Goal: Communication & Community: Answer question/provide support

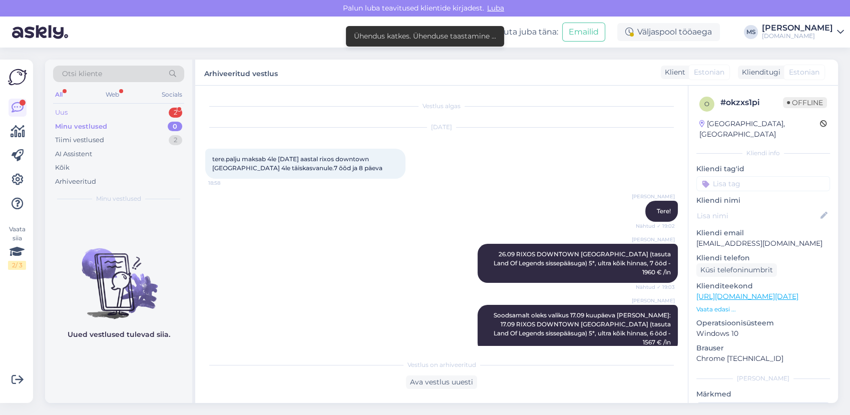
scroll to position [949, 0]
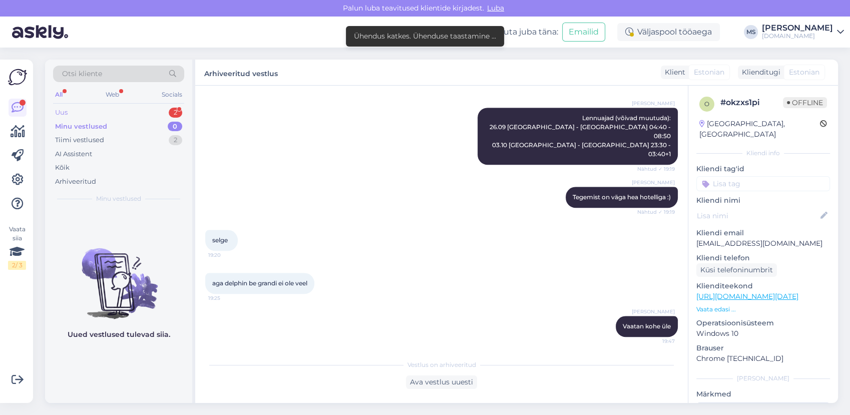
click at [111, 111] on div "Uus 2" at bounding box center [118, 113] width 131 height 14
drag, startPoint x: 118, startPoint y: 122, endPoint x: 120, endPoint y: 130, distance: 7.7
click at [119, 125] on div "Minu vestlused 0" at bounding box center [118, 127] width 131 height 14
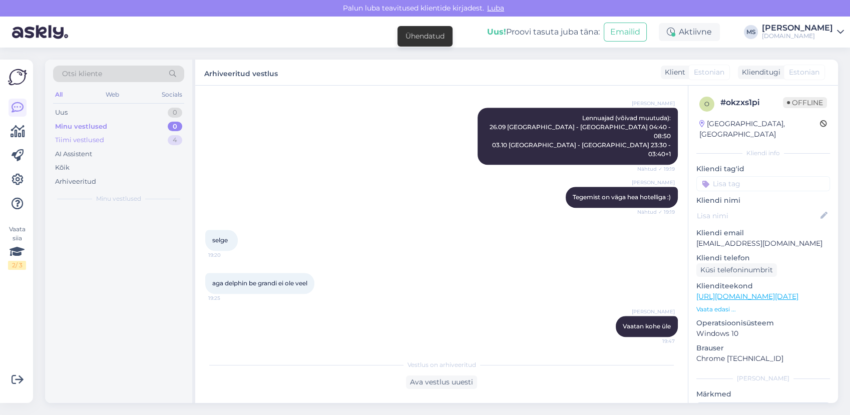
click at [119, 140] on div "Tiimi vestlused 4" at bounding box center [118, 140] width 131 height 14
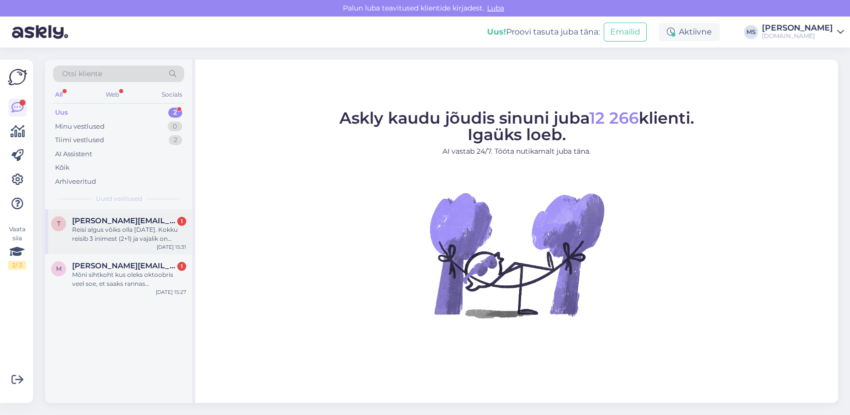
click at [174, 226] on div "Reisi algus võiks olla [DATE]. Kokku reisib 3 inimest (2+1) ja vajalik on peret…" at bounding box center [129, 234] width 114 height 18
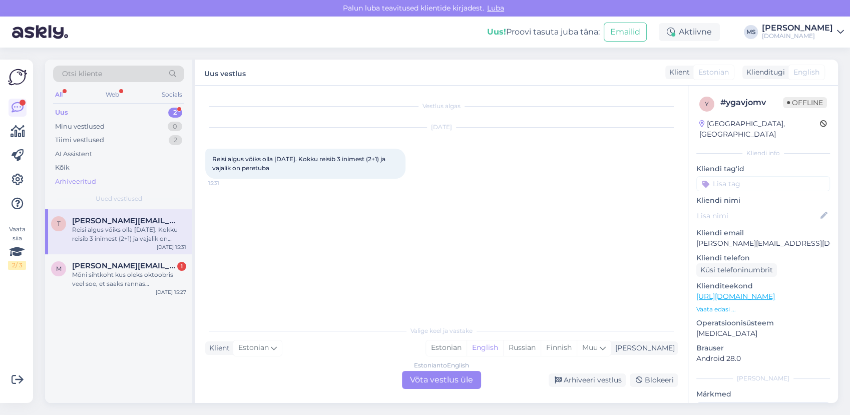
click at [129, 176] on div "Arhiveeritud" at bounding box center [118, 182] width 131 height 14
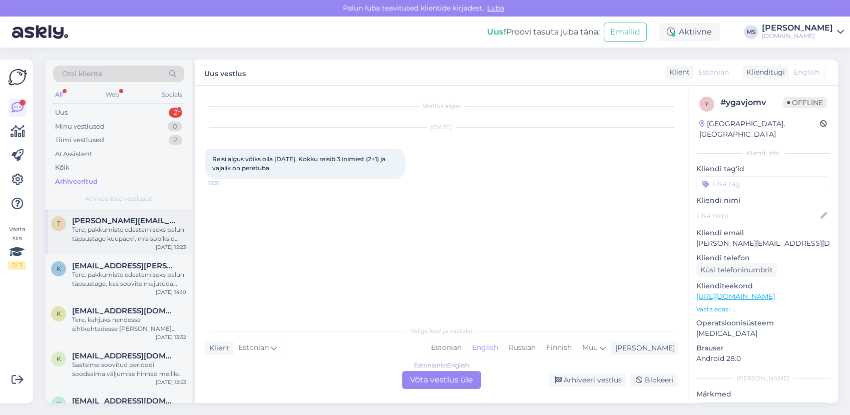
click at [132, 222] on span "[PERSON_NAME][EMAIL_ADDRESS][DOMAIN_NAME]" at bounding box center [124, 220] width 104 height 9
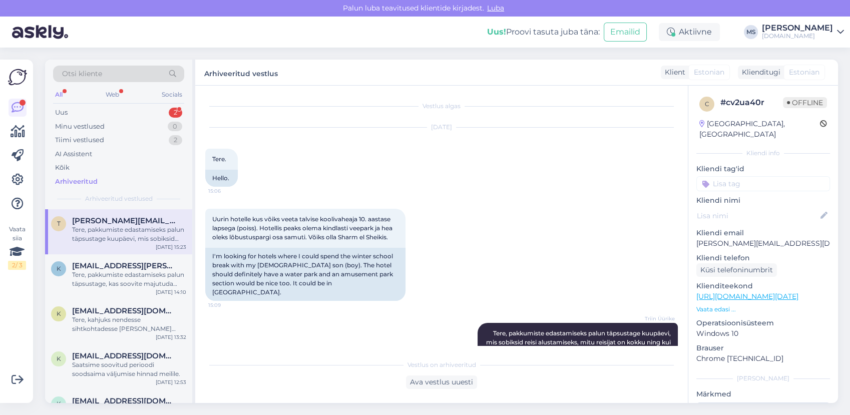
scroll to position [18, 0]
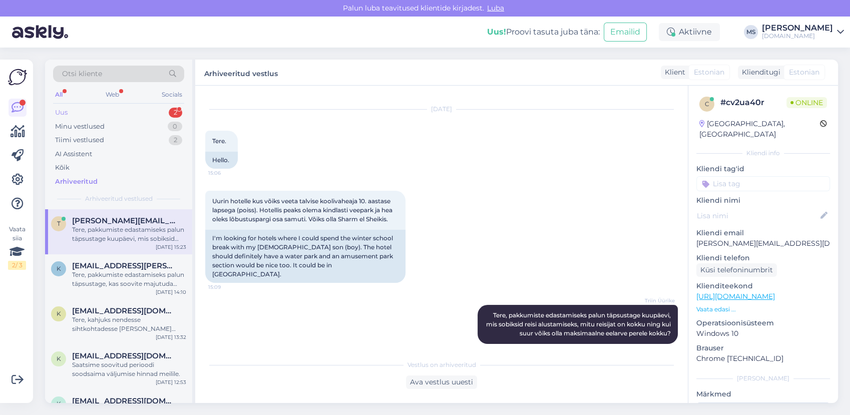
click at [115, 108] on div "Uus 2" at bounding box center [118, 113] width 131 height 14
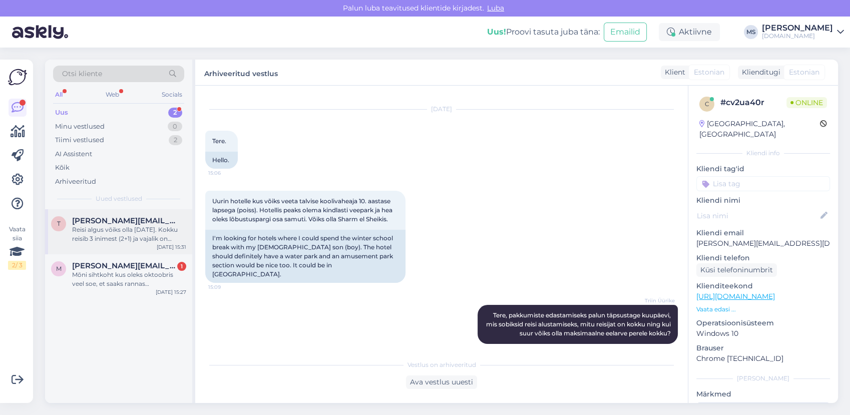
click at [120, 233] on div "Reisi algus võiks olla [DATE]. Kokku reisib 3 inimest (2+1) ja vajalik on peret…" at bounding box center [129, 234] width 114 height 18
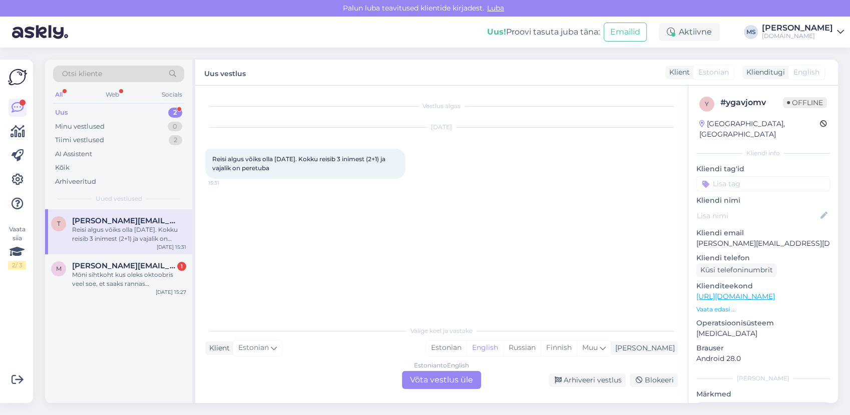
scroll to position [0, 0]
click at [466, 346] on div "Estonian" at bounding box center [446, 347] width 41 height 15
click at [466, 374] on div "Estonian to Estonian Võta vestlus üle" at bounding box center [441, 380] width 79 height 18
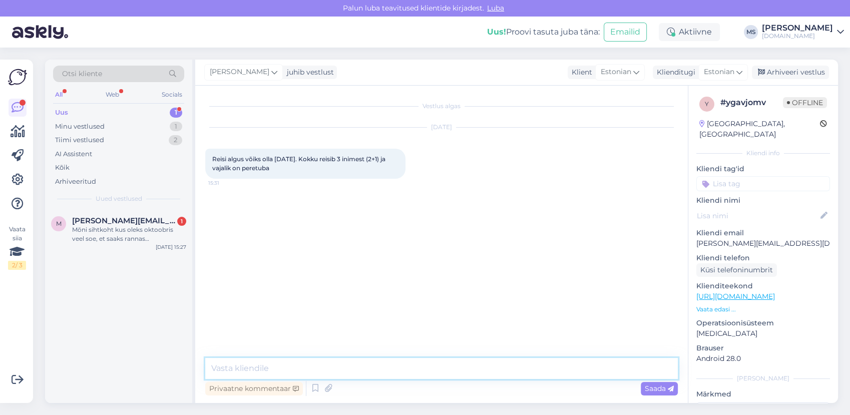
click at [456, 364] on textarea at bounding box center [441, 368] width 472 height 21
type textarea "T"
type textarea "Sellel [PERSON_NAME] pakkuda Egiptuse reise. Kas see sihtkoht sobib Teile?"
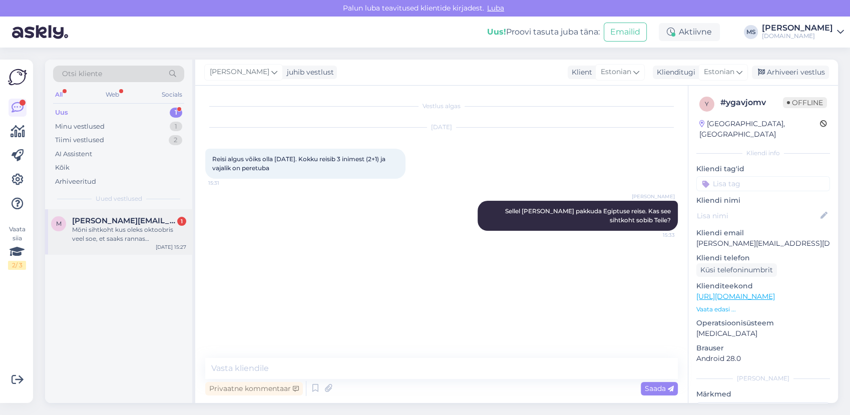
click at [116, 243] on div "m [PERSON_NAME][EMAIL_ADDRESS][DOMAIN_NAME] 1 Mõni sihtkoht kus oleks oktoobris…" at bounding box center [118, 231] width 147 height 45
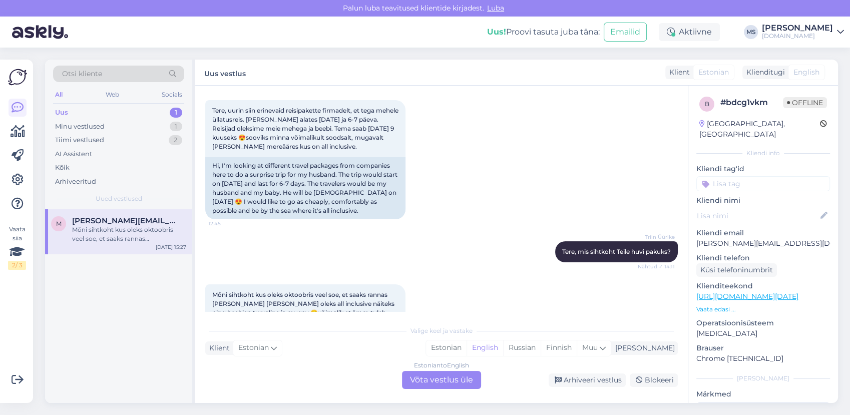
scroll to position [140, 0]
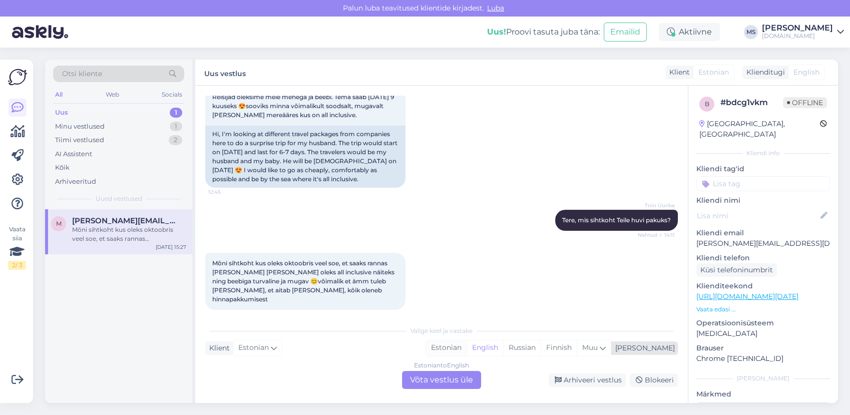
click at [466, 347] on div "Estonian" at bounding box center [446, 347] width 41 height 15
click at [458, 372] on div "Estonian to Estonian Võta vestlus üle" at bounding box center [441, 380] width 79 height 18
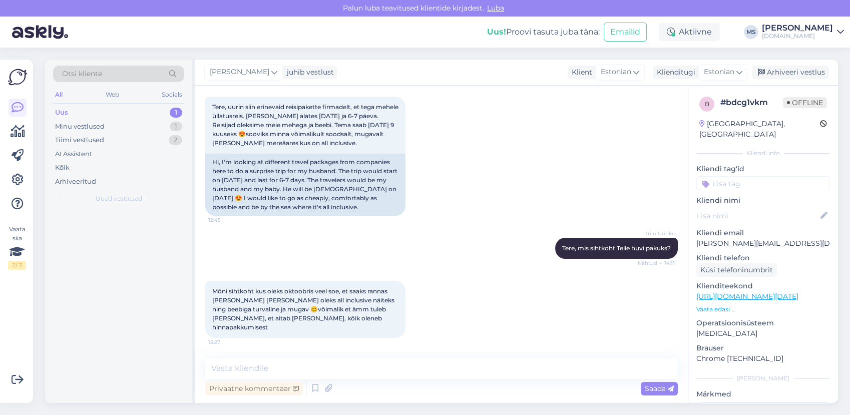
scroll to position [103, 0]
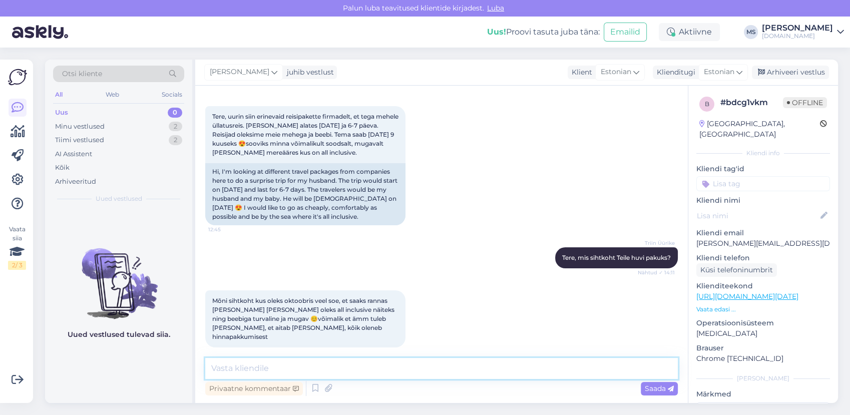
click at [448, 366] on textarea at bounding box center [441, 368] width 472 height 21
type textarea "Kas Türgi võiks Teile huvi pakkuda?"
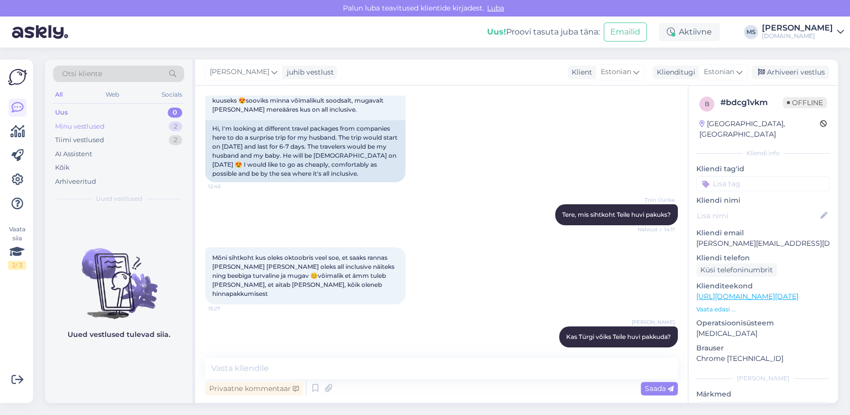
click at [121, 120] on div "Minu vestlused 2" at bounding box center [118, 127] width 131 height 14
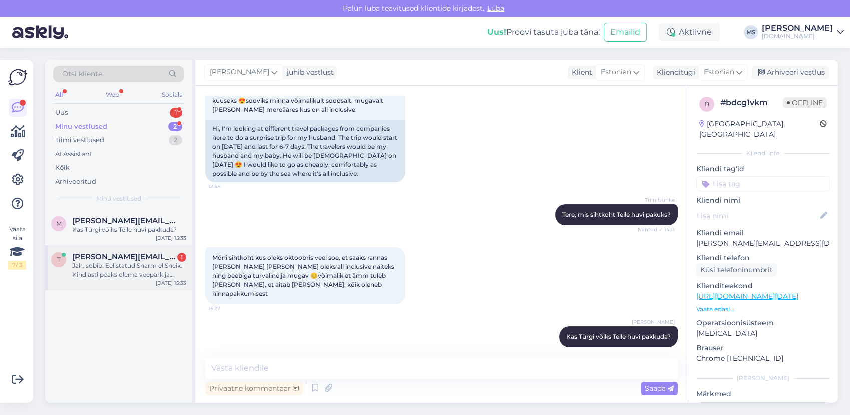
click at [138, 274] on div "Jah, sobib. Eelistatud Sharm el Sheik. Kindlasti peaks olema veepark ja võimalu…" at bounding box center [129, 270] width 114 height 18
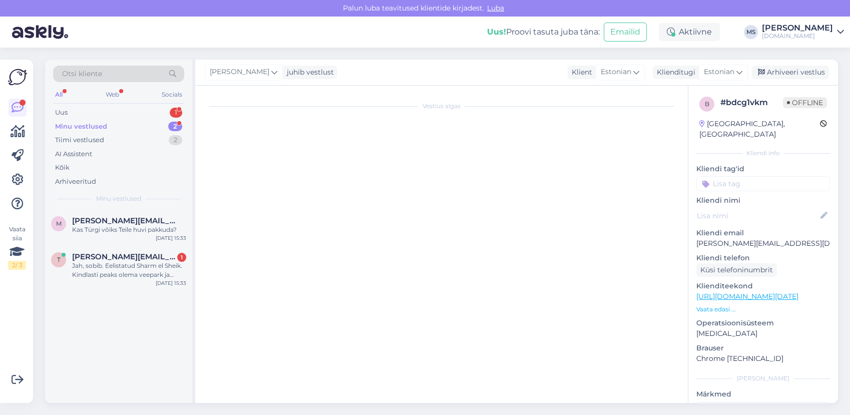
scroll to position [0, 0]
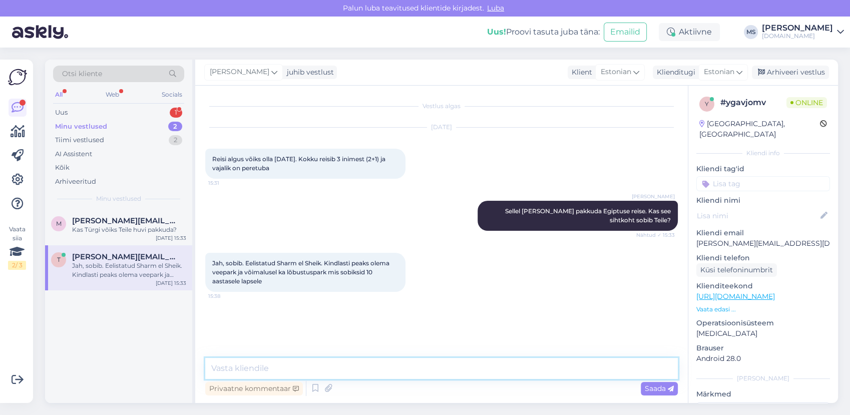
click at [304, 368] on textarea at bounding box center [441, 368] width 472 height 21
type textarea "Hästi, saadame Teile pakkumised esimesel võimalusel meilile. :)"
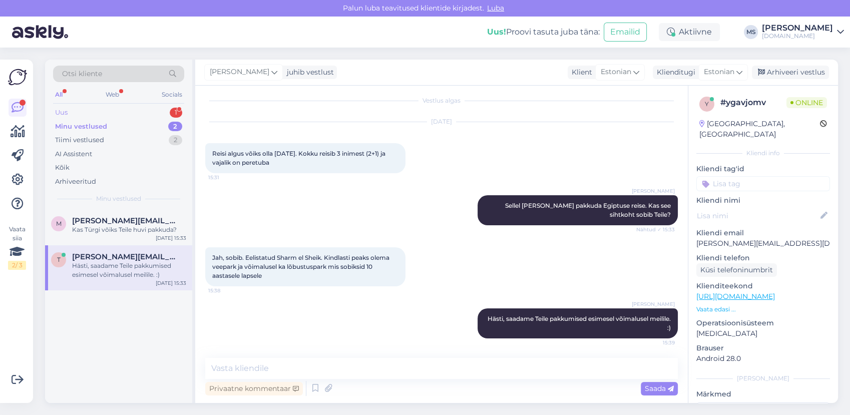
click at [98, 112] on div "Uus 1" at bounding box center [118, 113] width 131 height 14
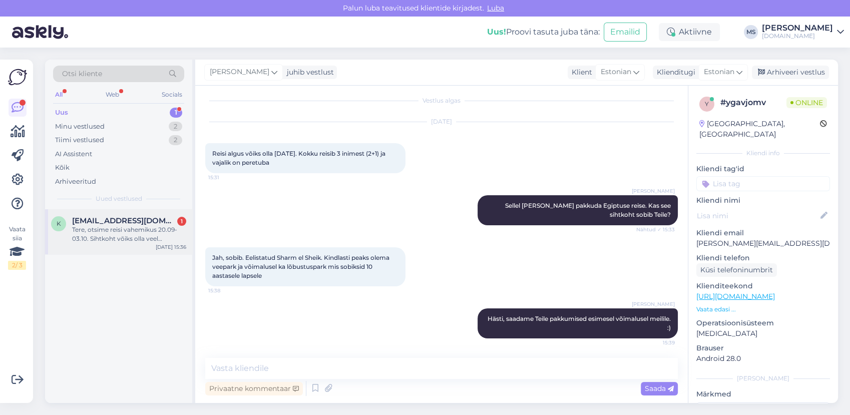
click at [130, 223] on span "[EMAIL_ADDRESS][DOMAIN_NAME]" at bounding box center [124, 220] width 104 height 9
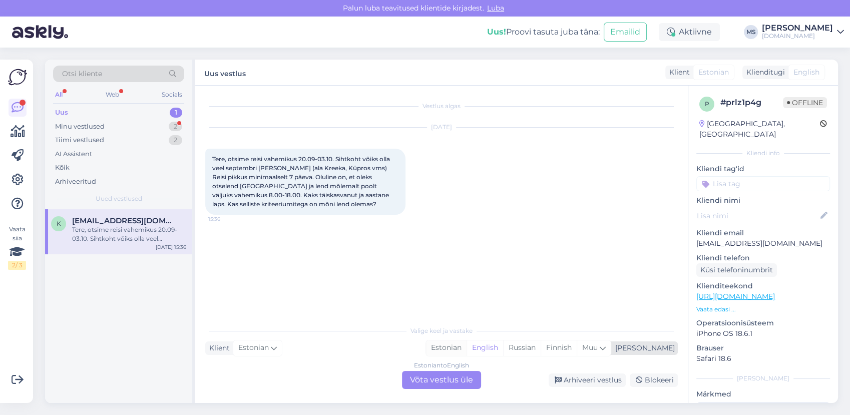
click at [466, 346] on div "Estonian" at bounding box center [446, 347] width 41 height 15
click at [452, 382] on div "Estonian to Estonian Võta vestlus üle" at bounding box center [441, 380] width 79 height 18
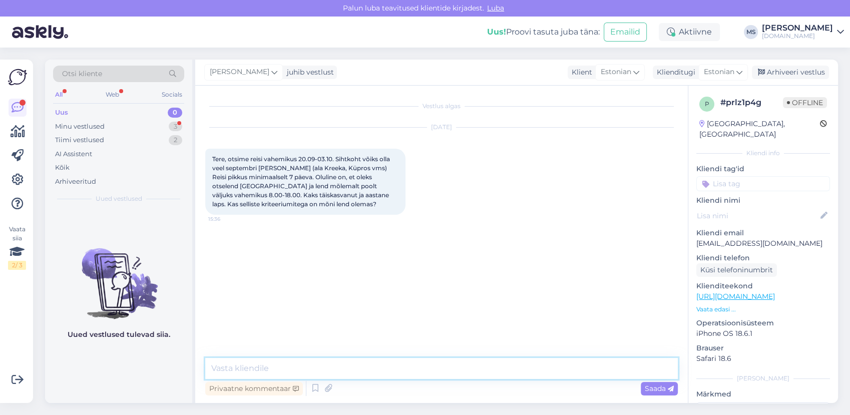
click at [438, 372] on textarea at bounding box center [441, 368] width 472 height 21
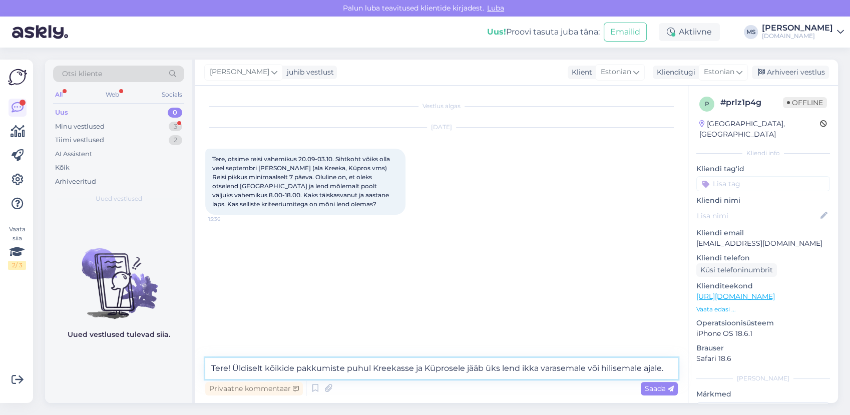
type textarea "Tere! Üldiselt kõikide pakkumiste puhul Kreekasse ja Küprosele jääb üks lend ik…"
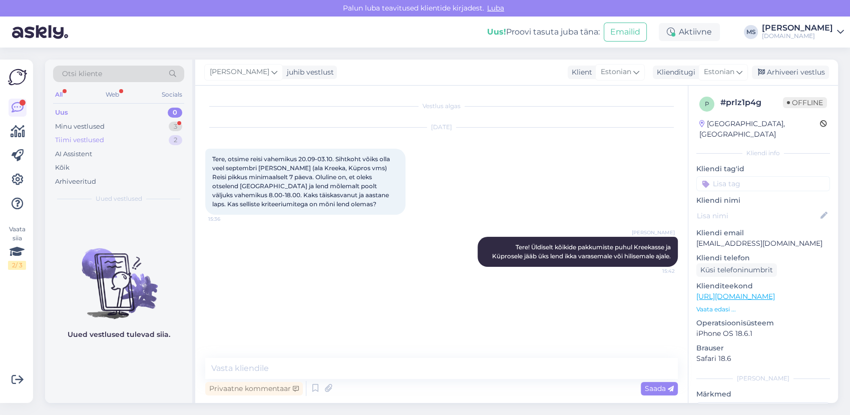
click at [94, 138] on div "Tiimi vestlused" at bounding box center [79, 140] width 49 height 10
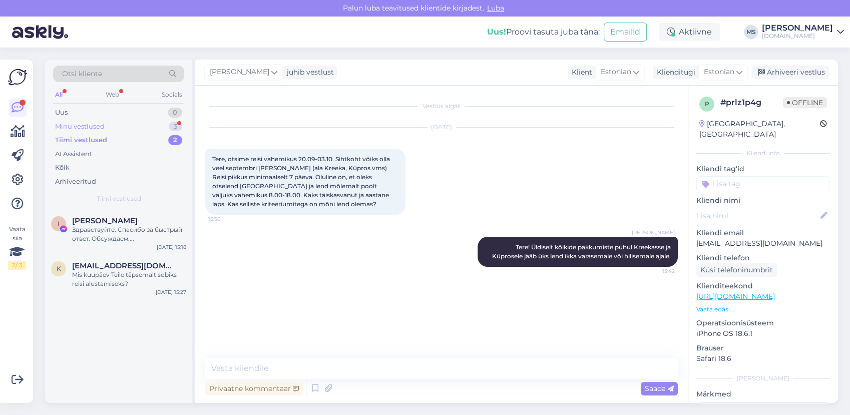
click at [92, 123] on div "Minu vestlused" at bounding box center [80, 127] width 50 height 10
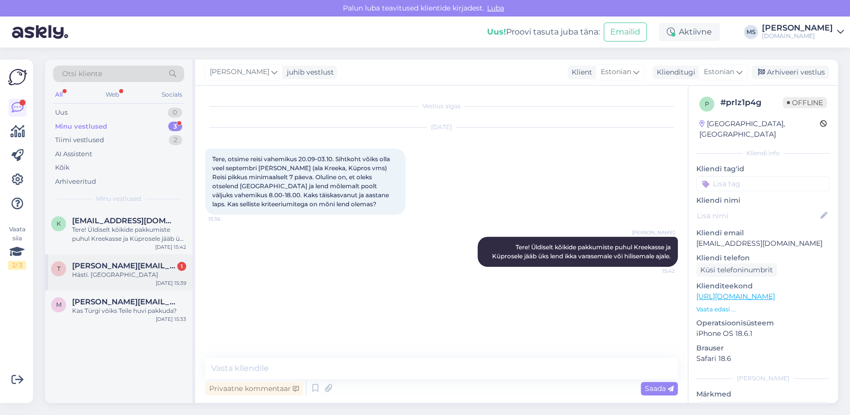
click at [121, 285] on div "t [PERSON_NAME][EMAIL_ADDRESS][DOMAIN_NAME] 1 Hästi. Ootan [DATE] 15:39" at bounding box center [118, 272] width 147 height 36
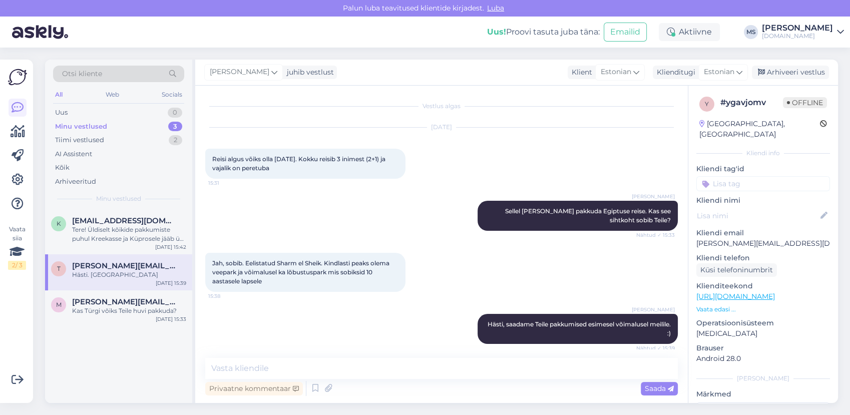
scroll to position [49, 0]
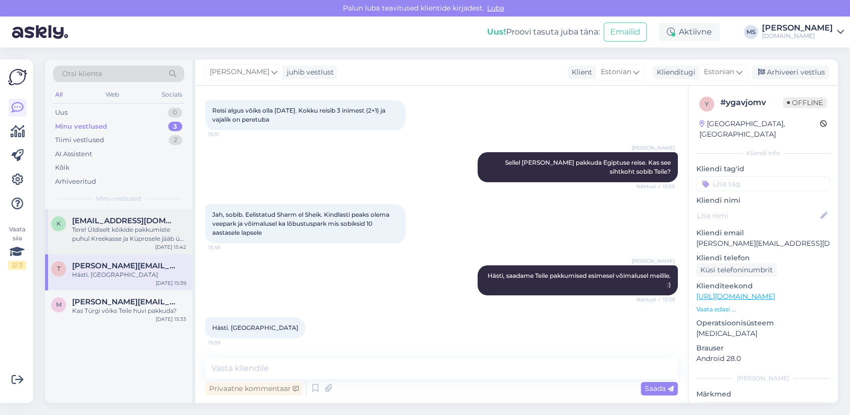
click at [137, 228] on div "Tere! Üldiselt kõikide pakkumiste puhul Kreekasse ja Küprosele jääb üks lend ik…" at bounding box center [129, 234] width 114 height 18
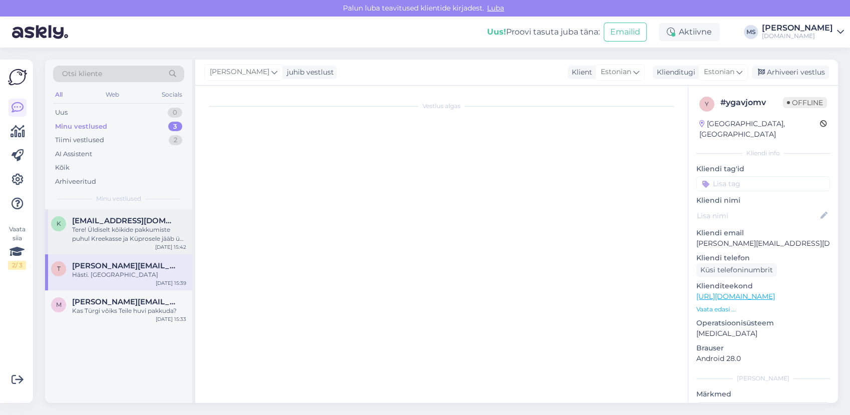
scroll to position [0, 0]
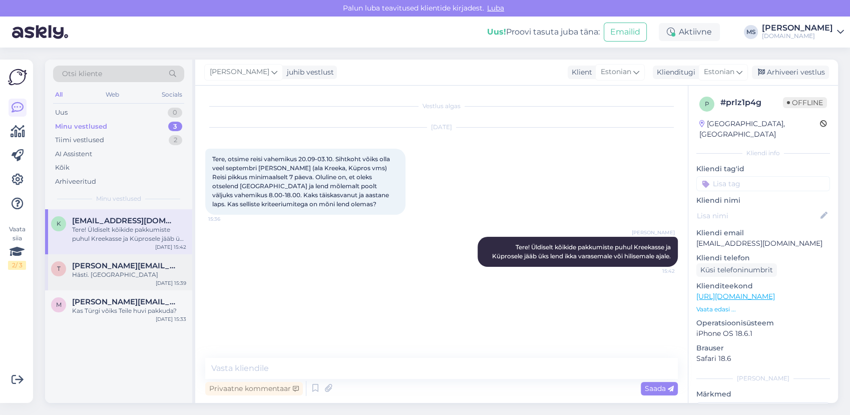
click at [132, 260] on div "t [PERSON_NAME][EMAIL_ADDRESS][DOMAIN_NAME] Hästi. Ootan [DATE] 15:39" at bounding box center [118, 272] width 147 height 36
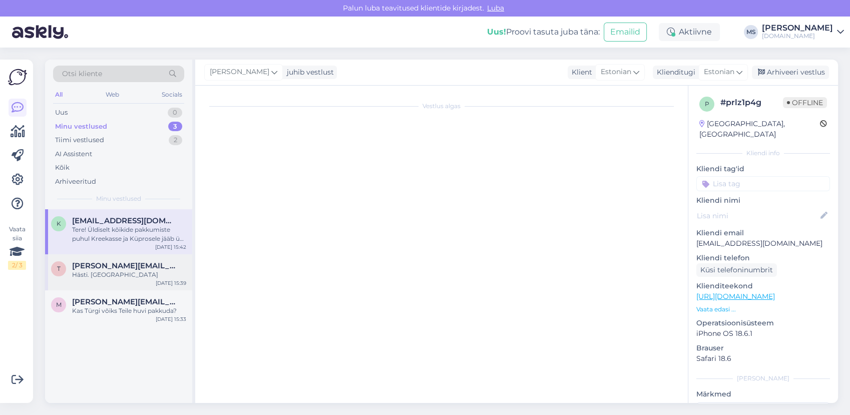
scroll to position [49, 0]
